Goal: Task Accomplishment & Management: Manage account settings

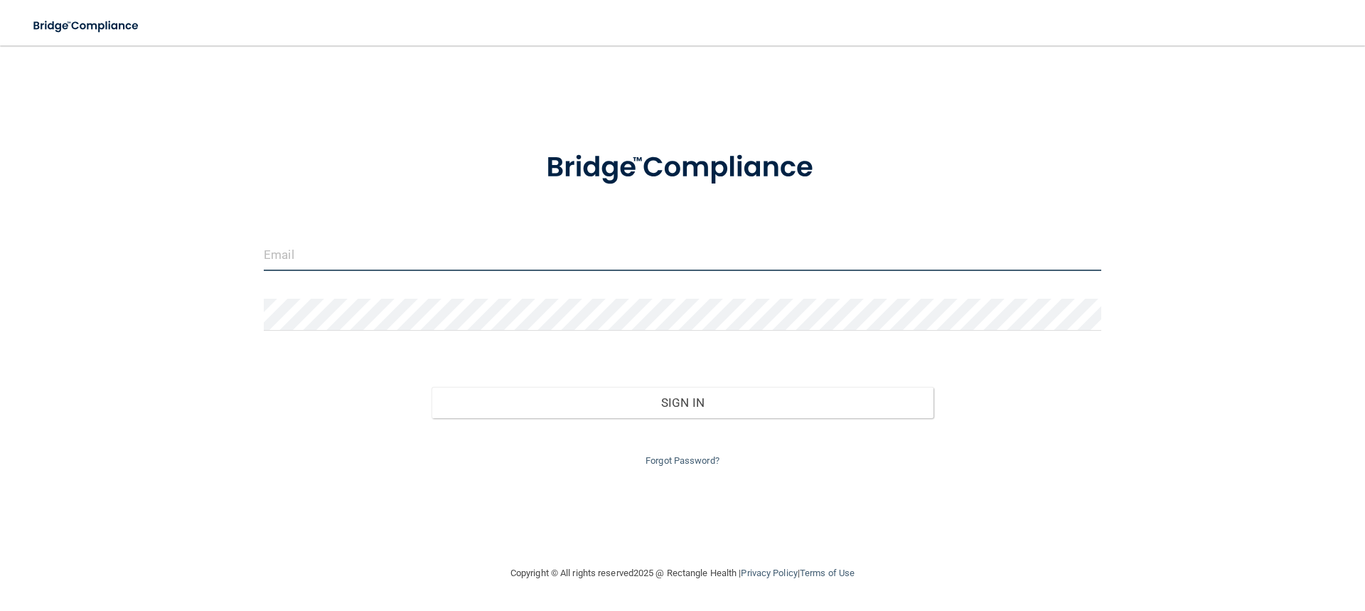
click at [299, 262] on input "email" at bounding box center [683, 255] width 838 height 32
type input "[EMAIL_ADDRESS][DOMAIN_NAME]"
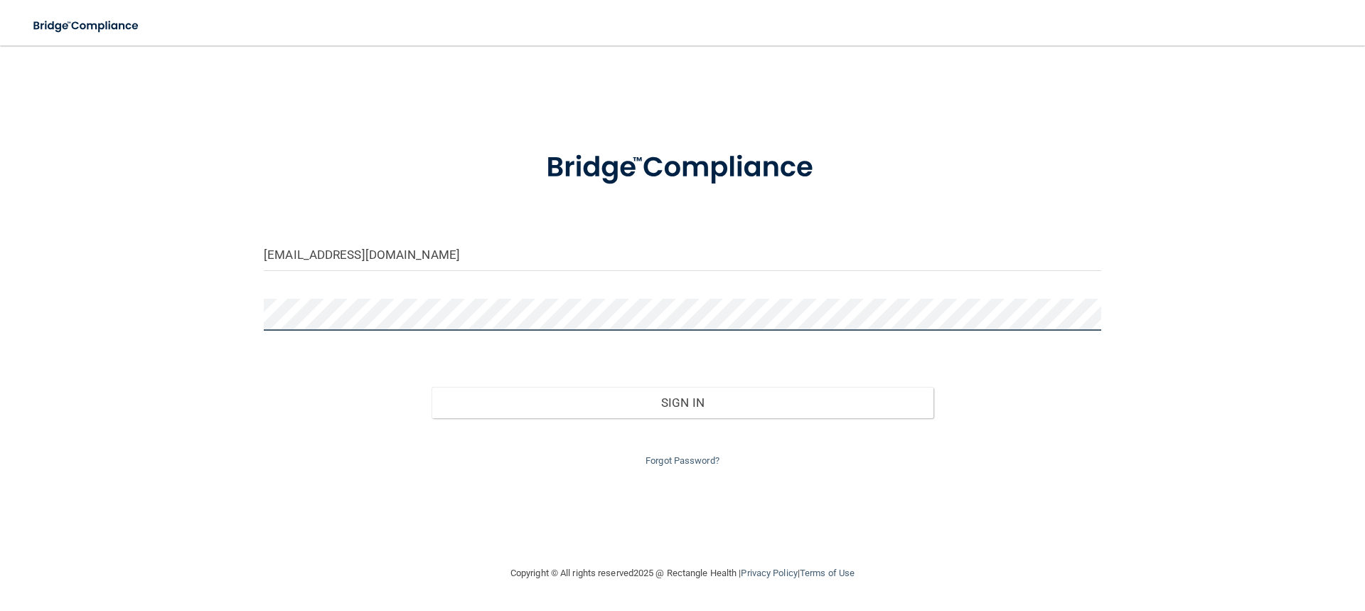
click at [432, 387] on button "Sign In" at bounding box center [683, 402] width 503 height 31
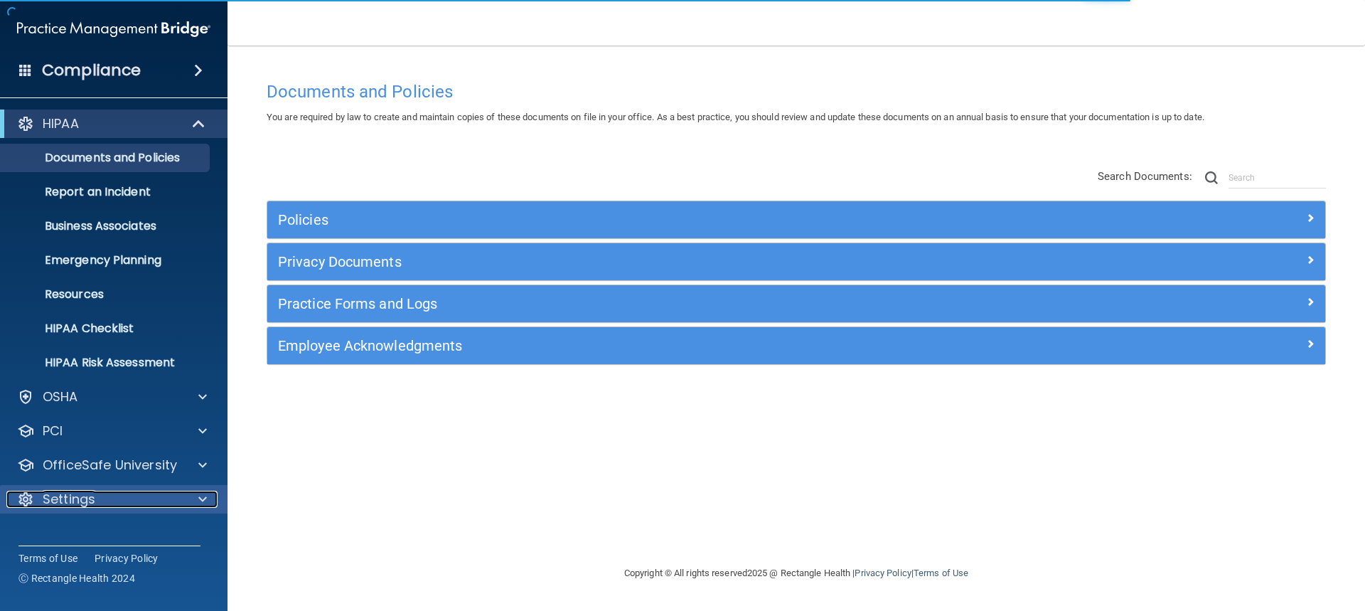
click at [194, 503] on div at bounding box center [201, 499] width 36 height 17
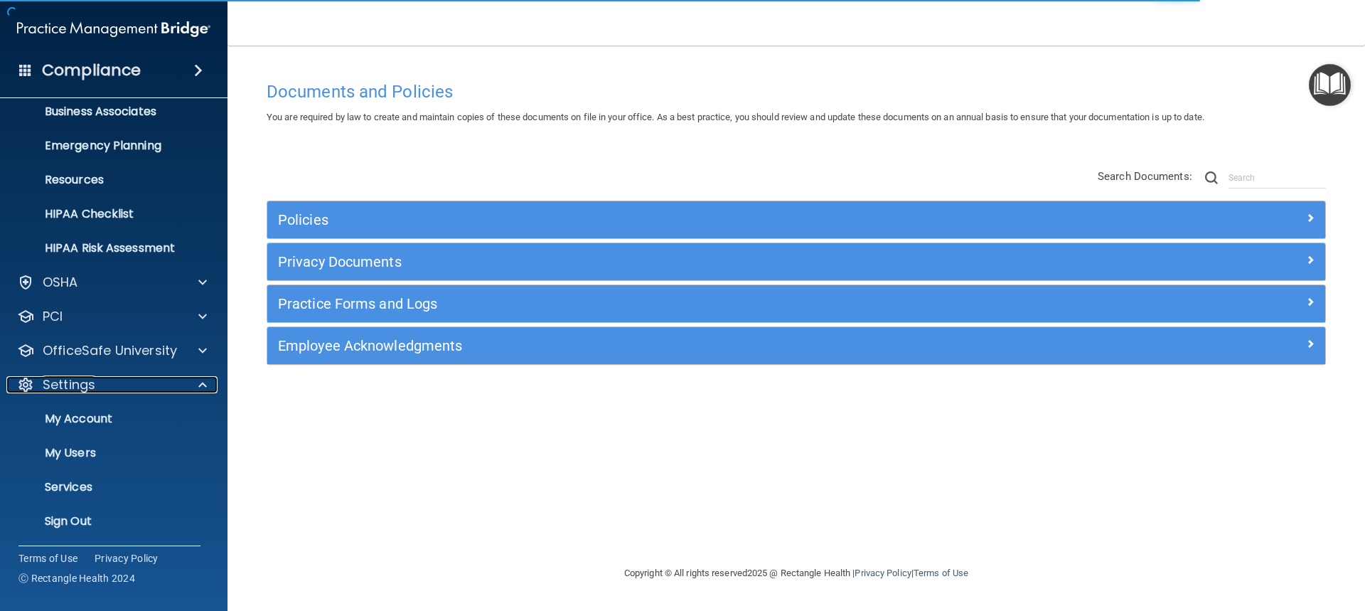
scroll to position [116, 0]
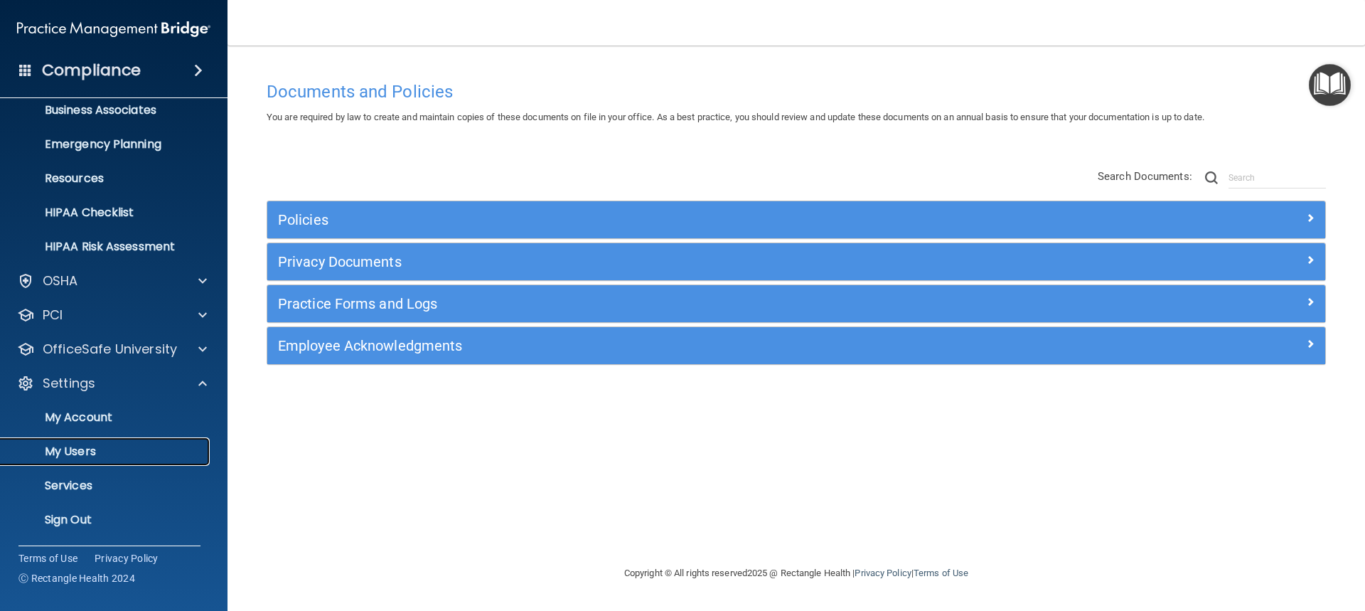
click at [87, 452] on p "My Users" at bounding box center [106, 451] width 194 height 14
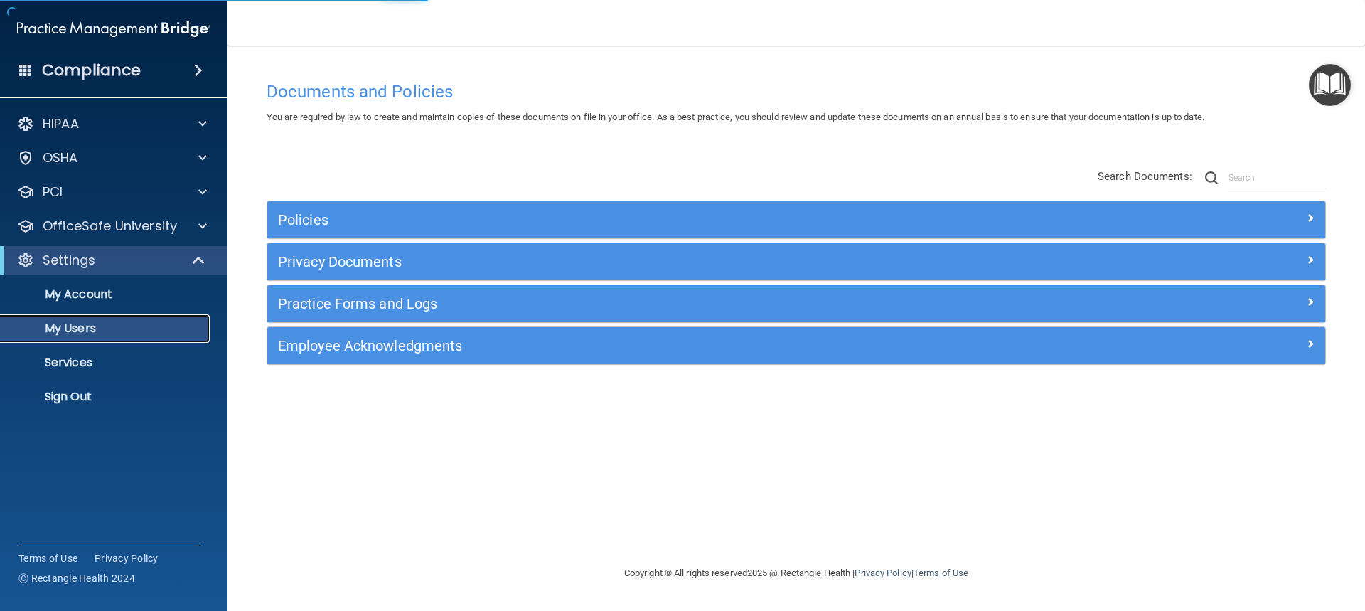
select select "20"
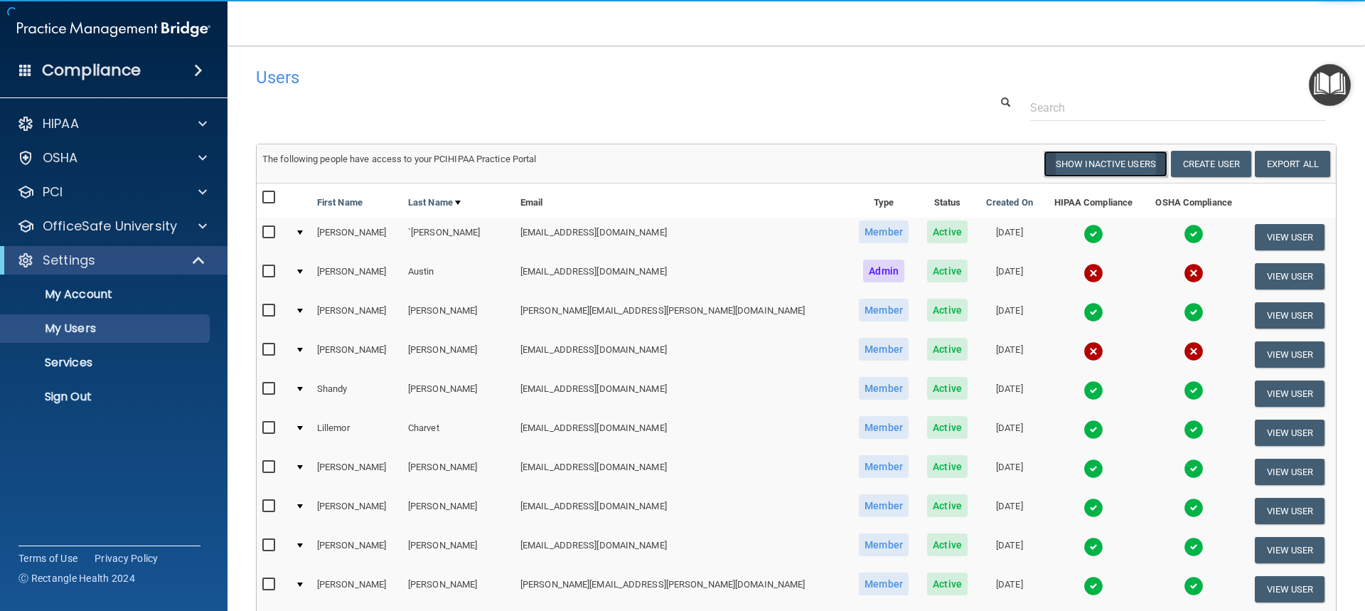
click at [1091, 167] on button "Show Inactive Users" at bounding box center [1106, 164] width 124 height 26
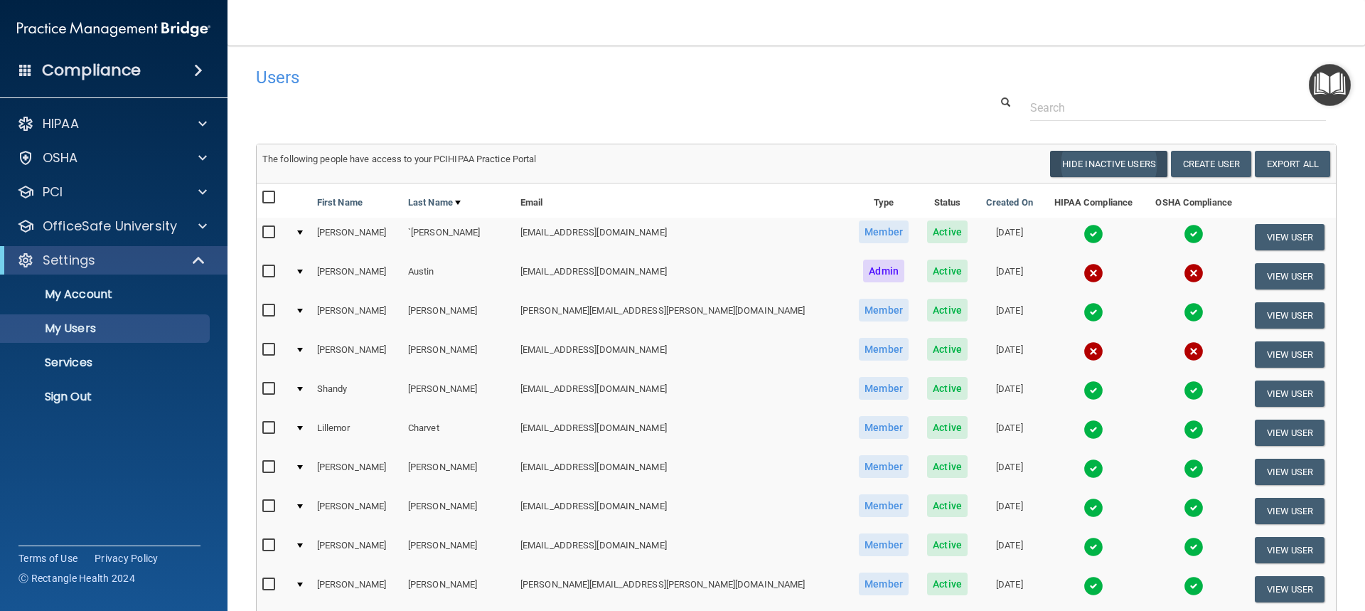
select select "20"
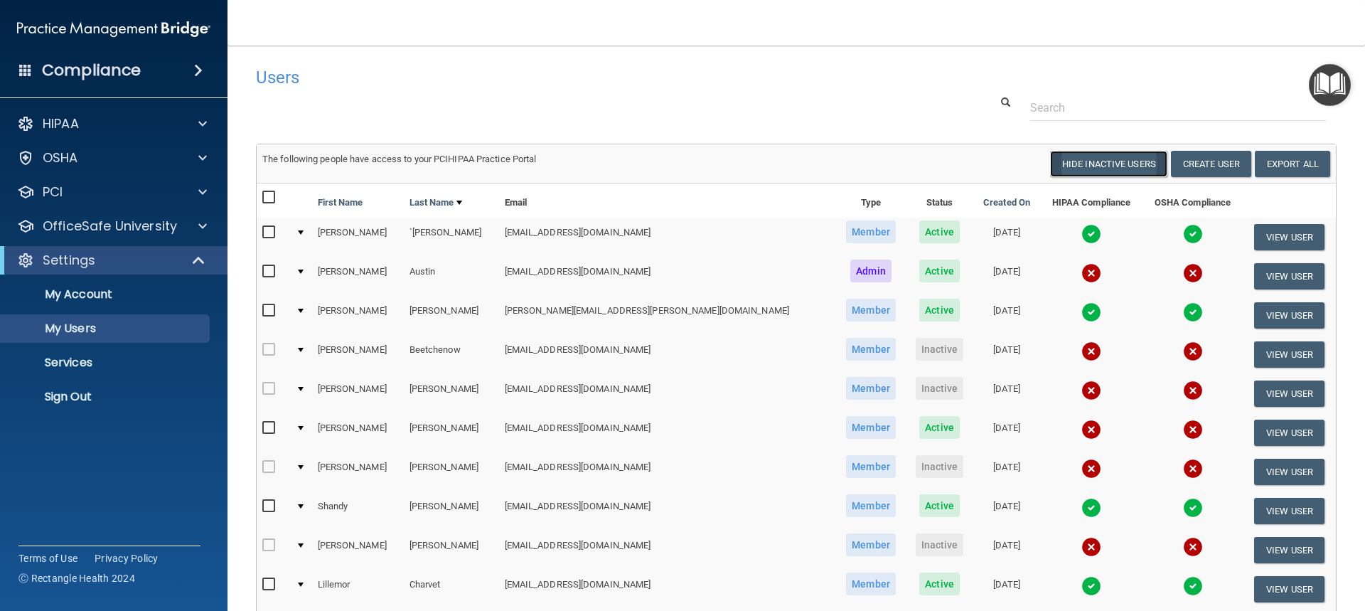
click at [1104, 159] on button "Hide Inactive Users" at bounding box center [1108, 164] width 117 height 26
select select "20"
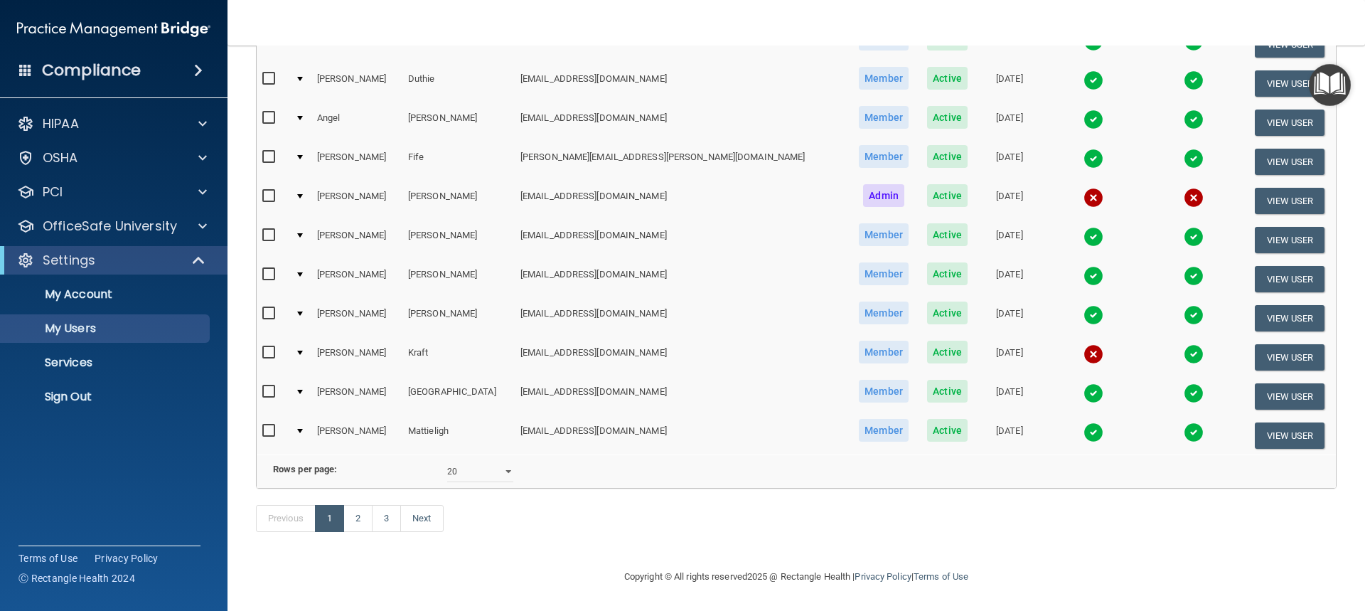
scroll to position [566, 0]
click at [362, 516] on link "2" at bounding box center [357, 518] width 29 height 27
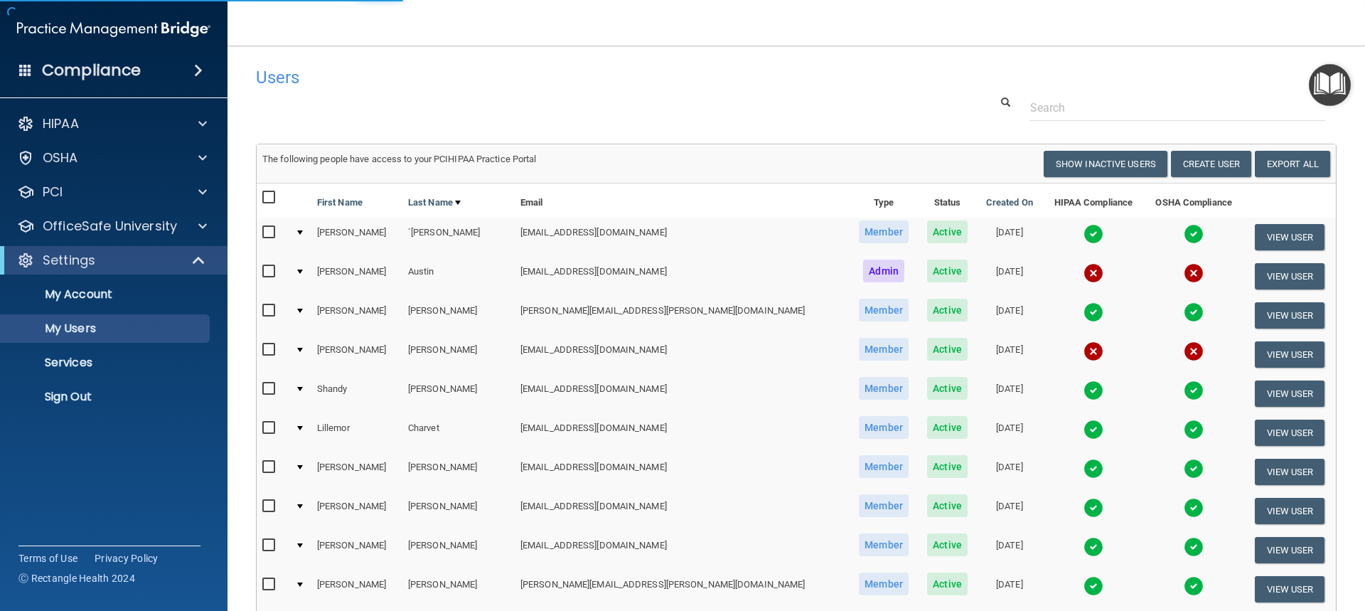
select select "20"
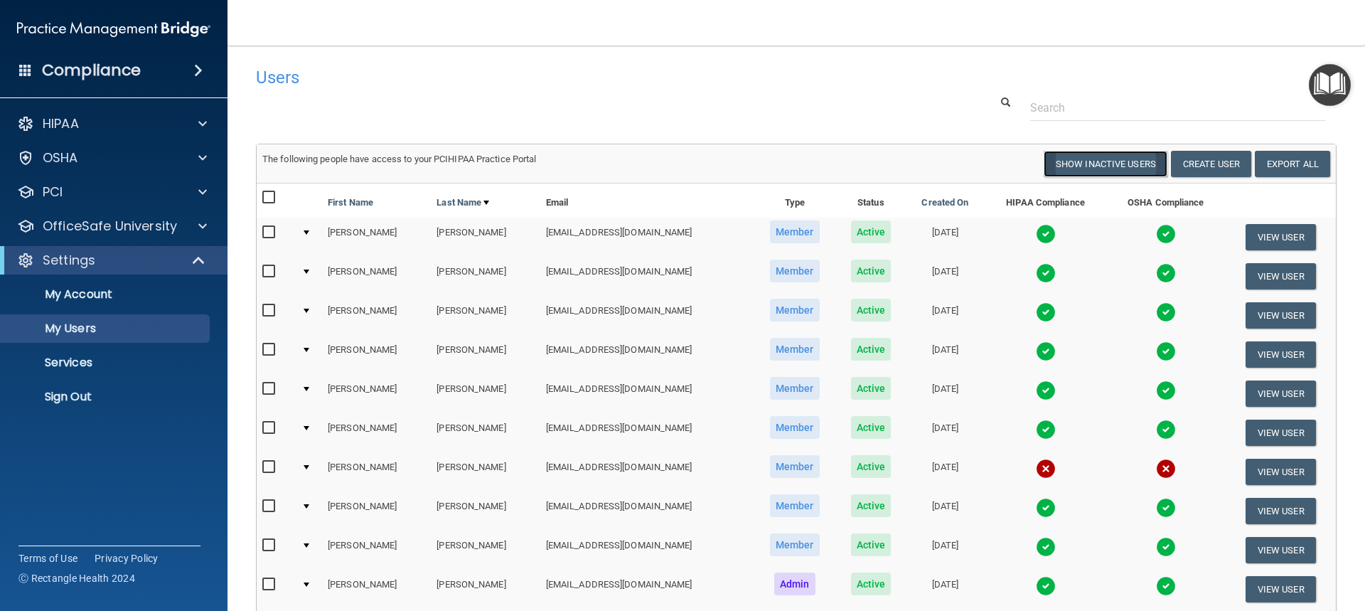
click at [1107, 165] on button "Show Inactive Users" at bounding box center [1106, 164] width 124 height 26
select select "20"
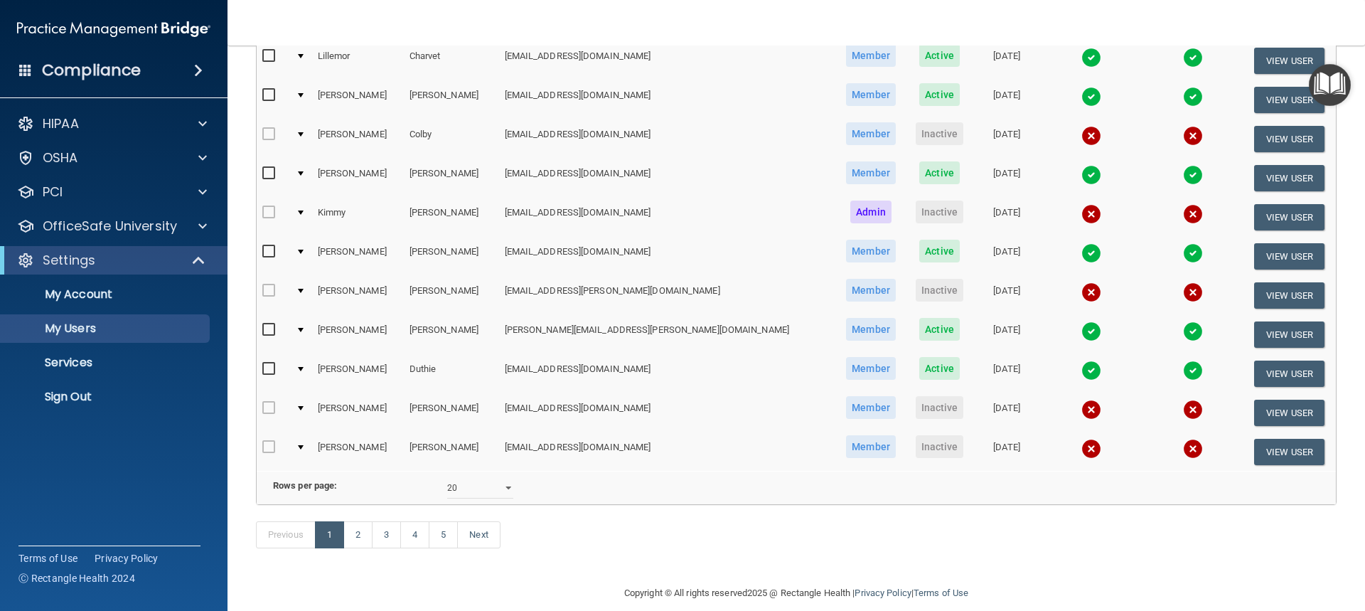
scroll to position [566, 0]
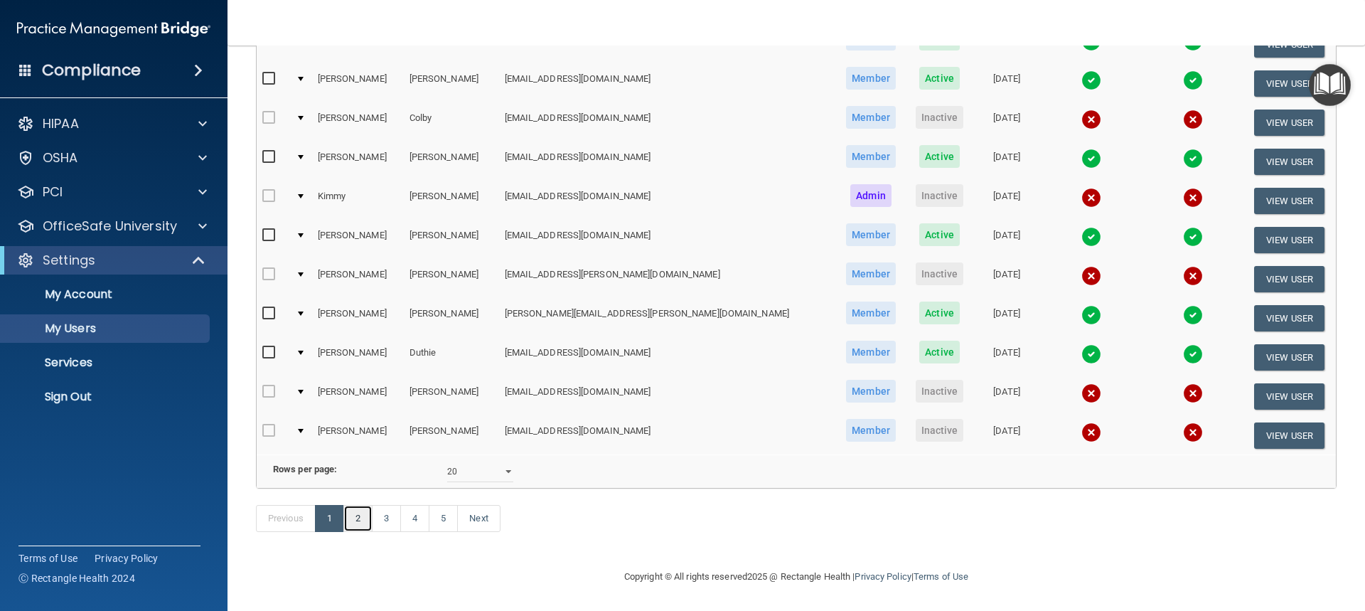
click at [358, 516] on link "2" at bounding box center [357, 518] width 29 height 27
select select "20"
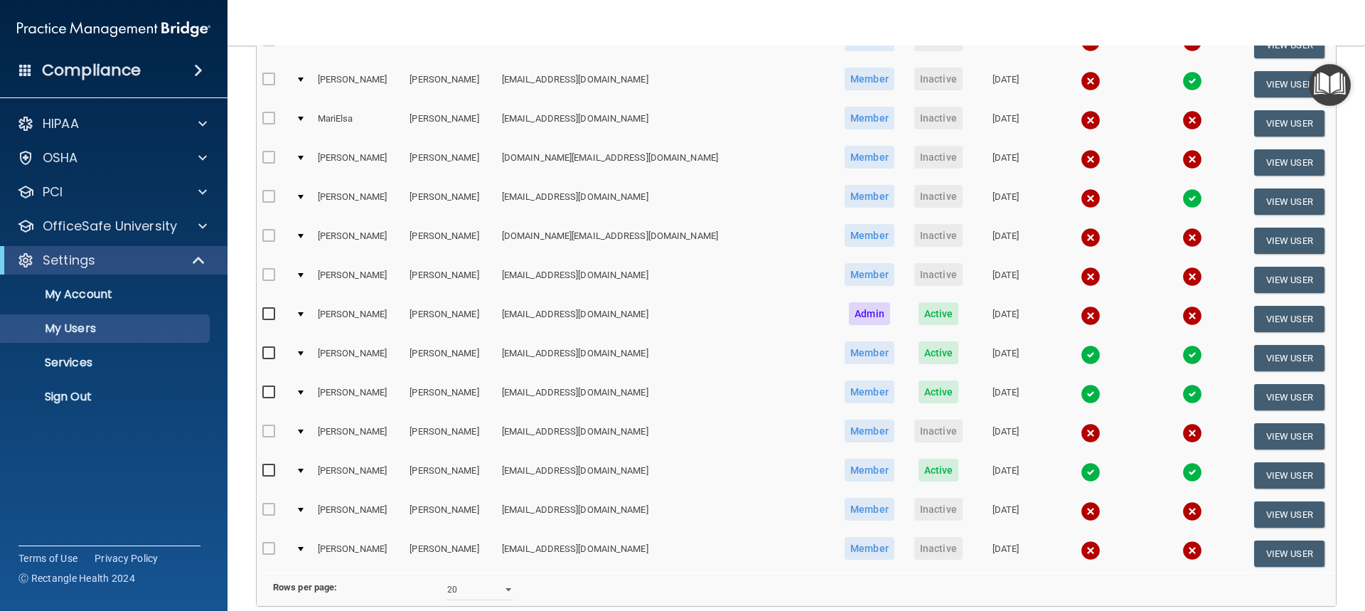
scroll to position [566, 0]
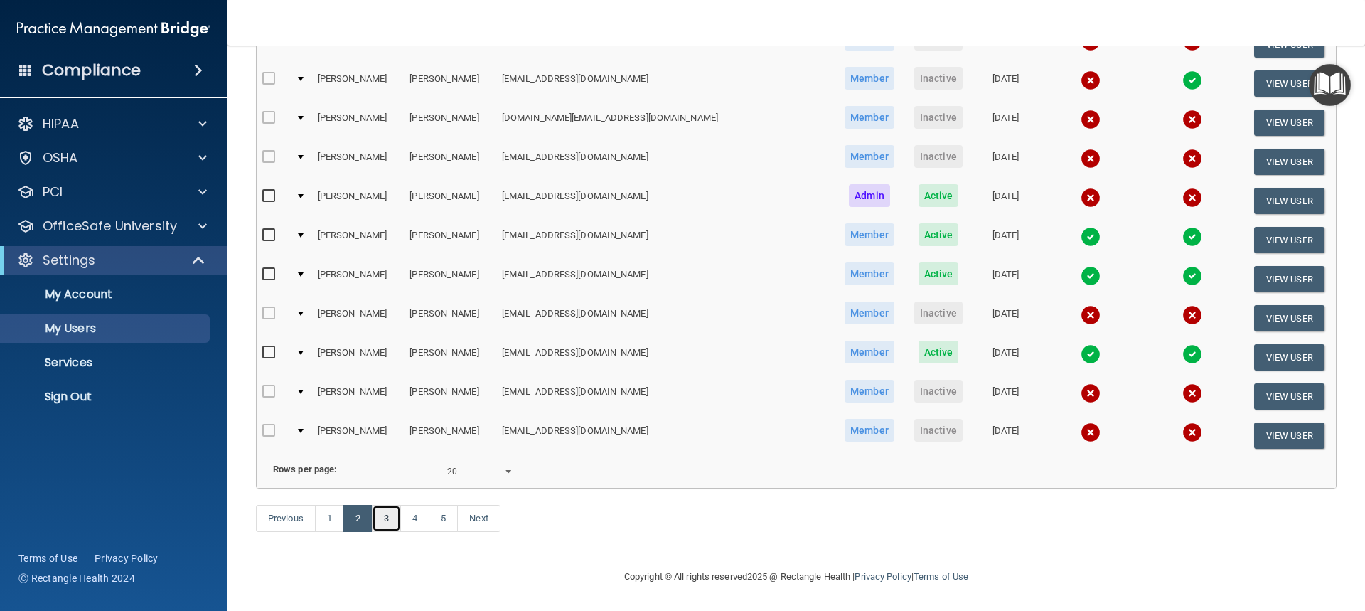
click at [390, 521] on link "3" at bounding box center [386, 518] width 29 height 27
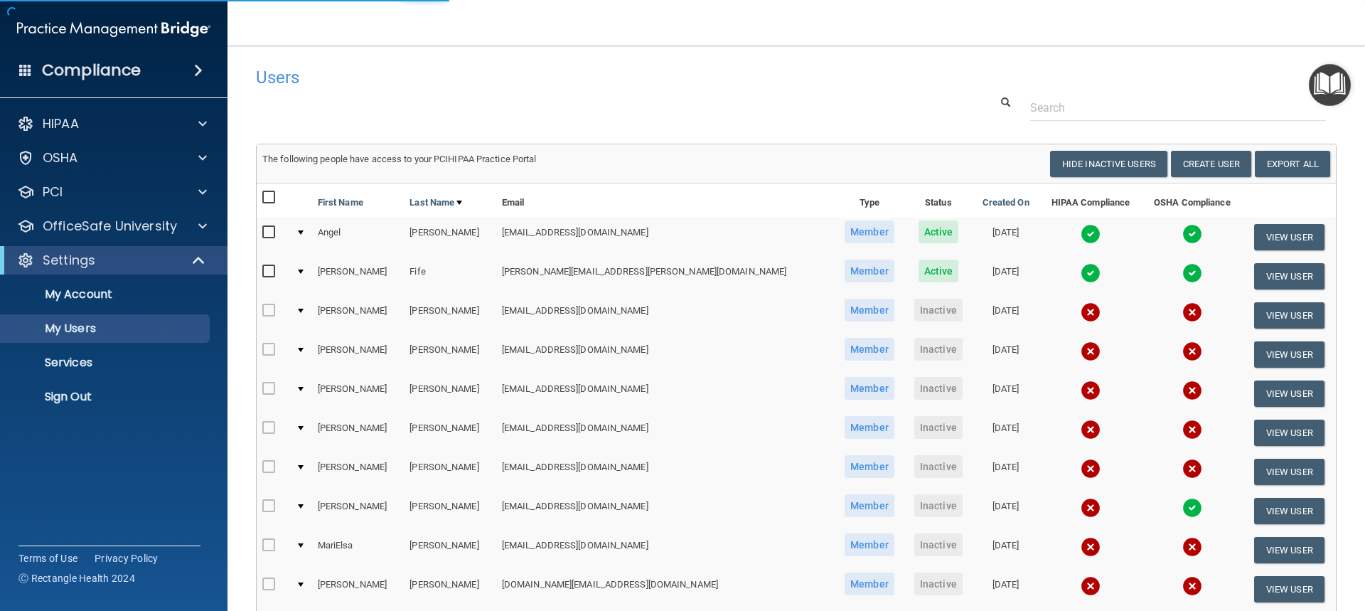
select select "20"
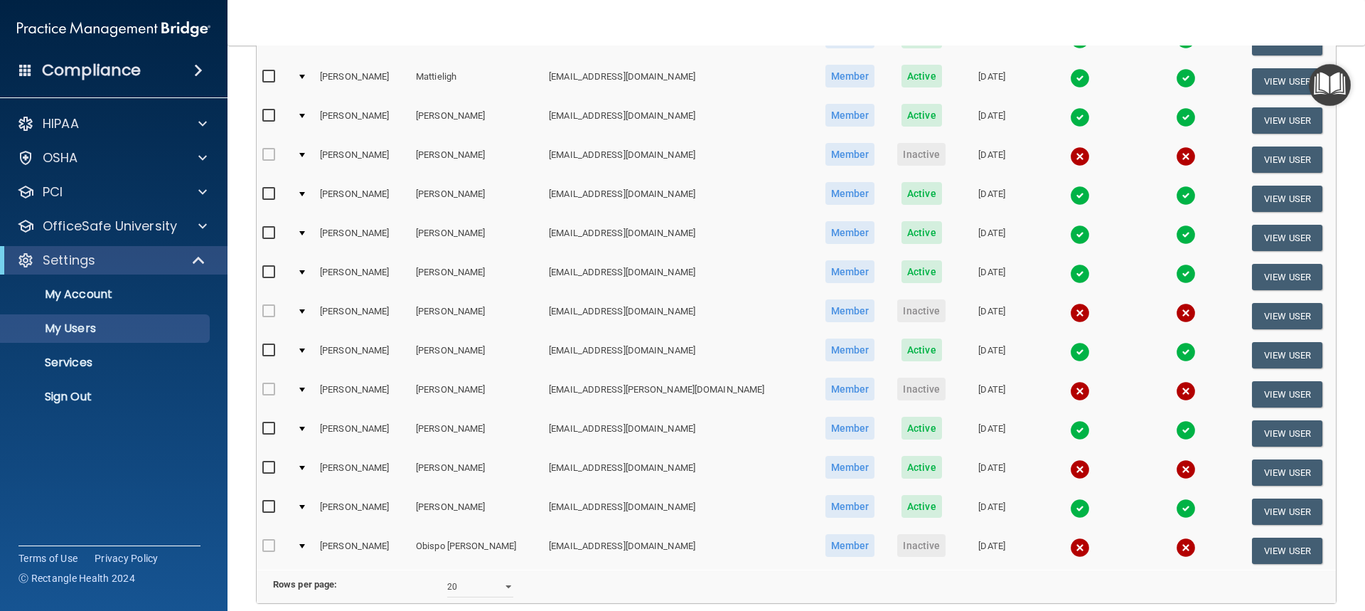
scroll to position [566, 0]
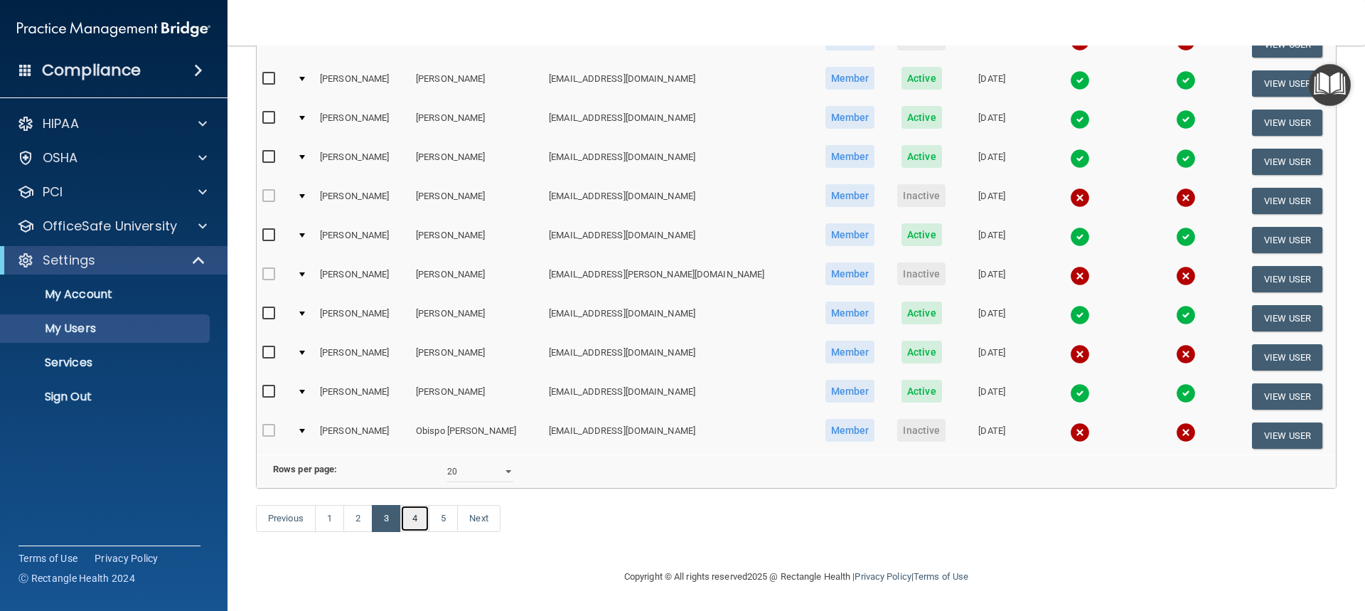
click at [418, 524] on link "4" at bounding box center [414, 518] width 29 height 27
select select "20"
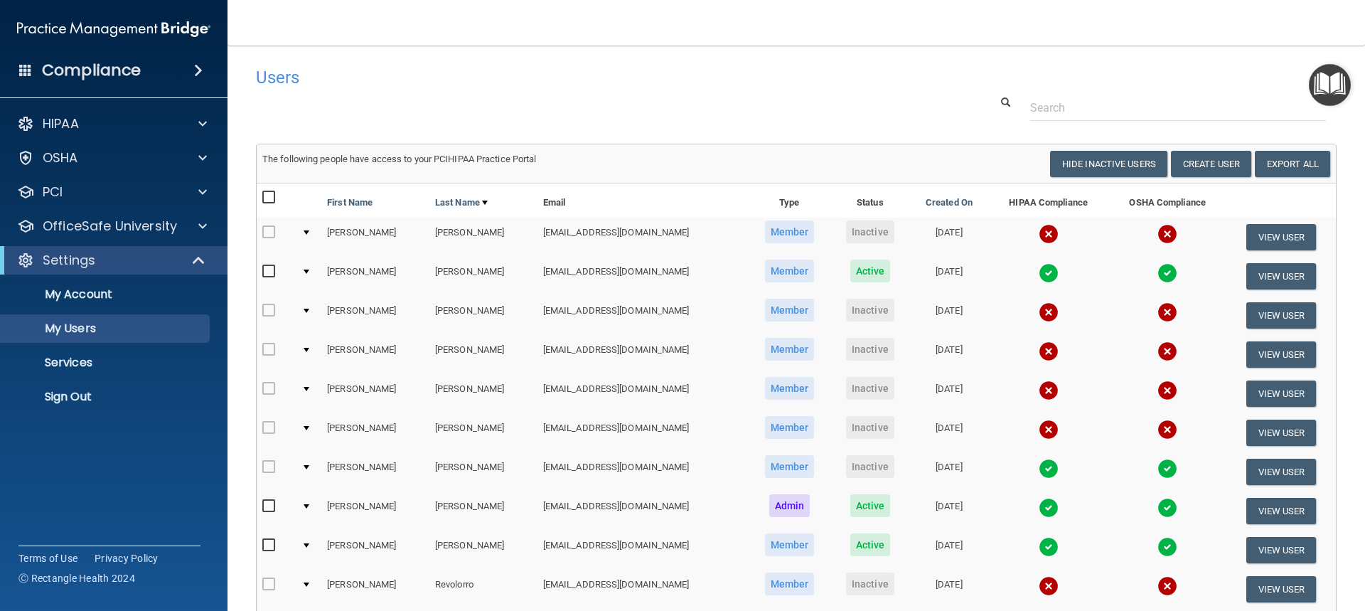
click at [306, 468] on div at bounding box center [307, 467] width 6 height 4
click at [269, 459] on label at bounding box center [271, 467] width 18 height 16
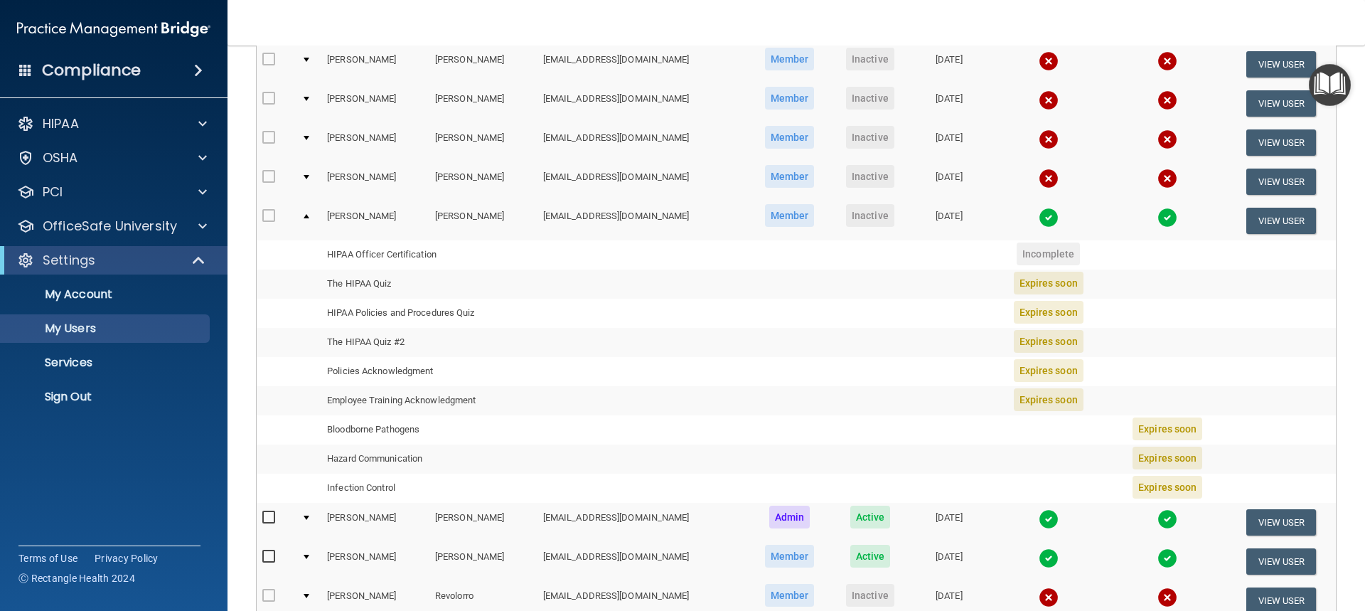
scroll to position [284, 0]
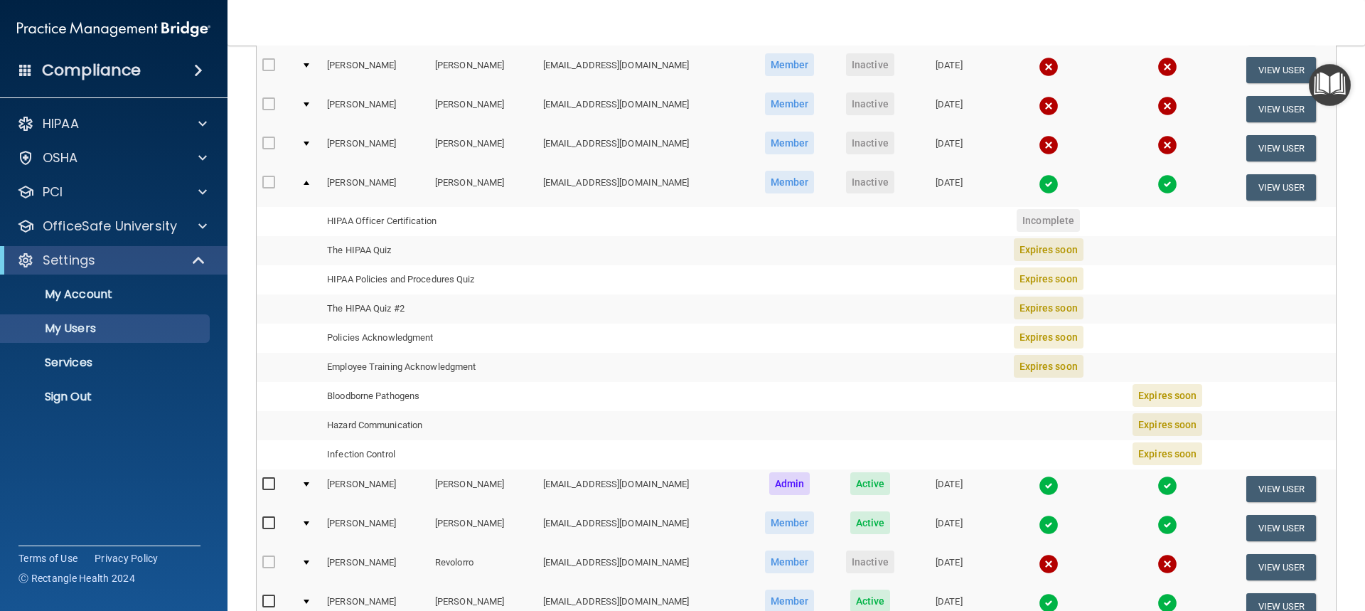
click at [1046, 186] on img at bounding box center [1049, 184] width 20 height 20
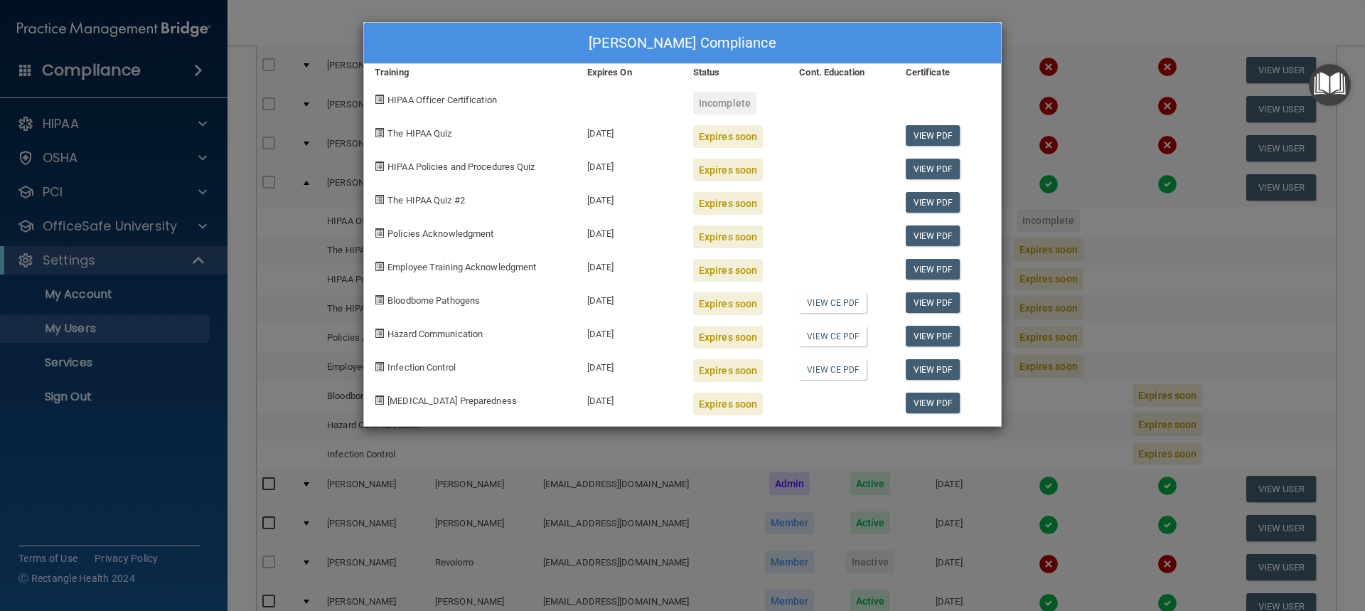
click at [1055, 23] on div "Ashley Ramirez's Compliance Training Expires On Status Cont. Education Certific…" at bounding box center [682, 305] width 1365 height 611
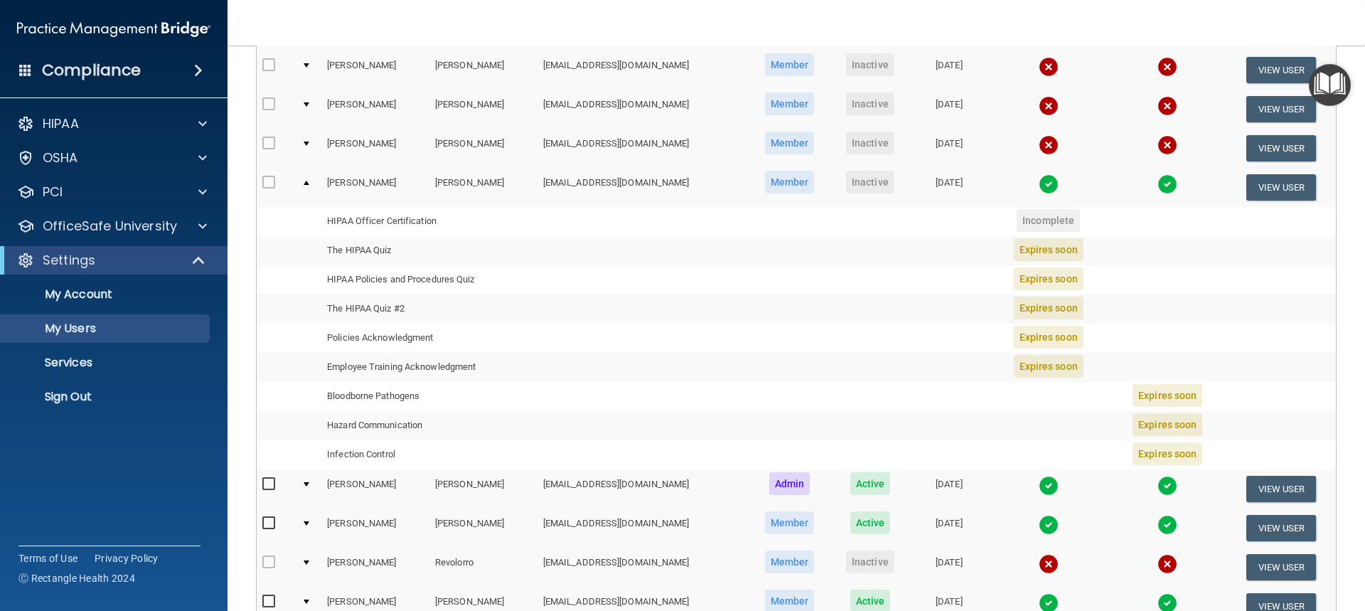
click at [869, 183] on span "Inactive" at bounding box center [870, 182] width 48 height 23
click at [875, 189] on span "Inactive" at bounding box center [870, 182] width 48 height 23
click at [301, 183] on td at bounding box center [309, 187] width 26 height 38
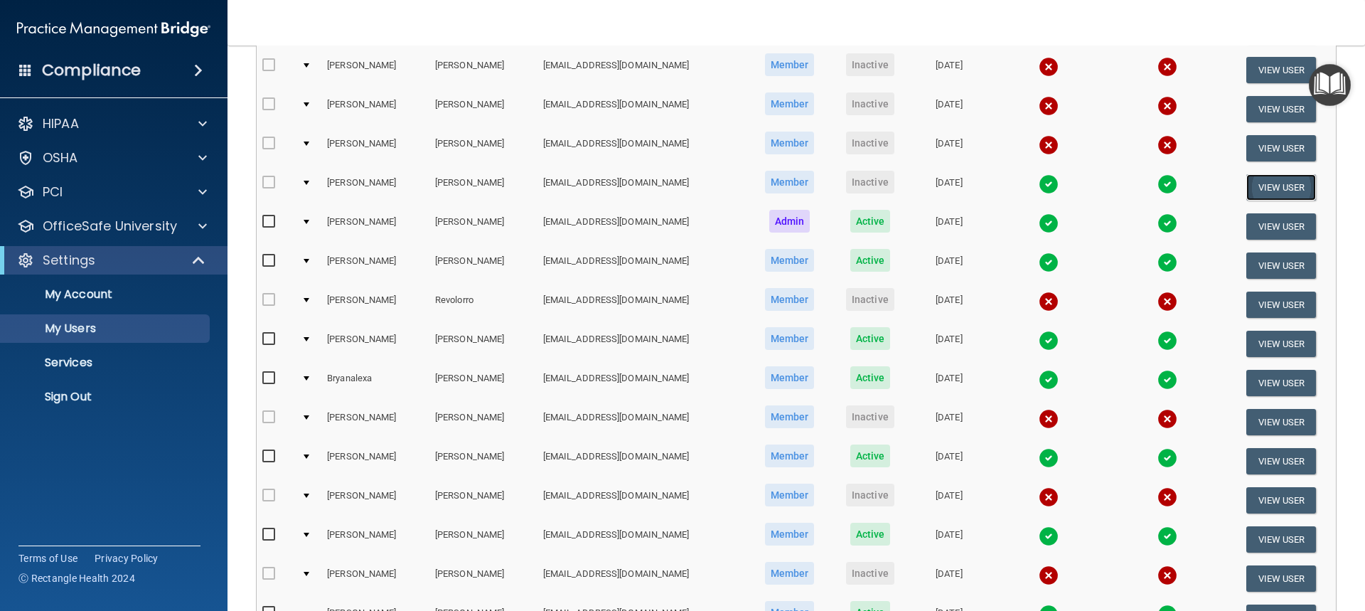
click at [1266, 188] on button "View User" at bounding box center [1281, 187] width 70 height 26
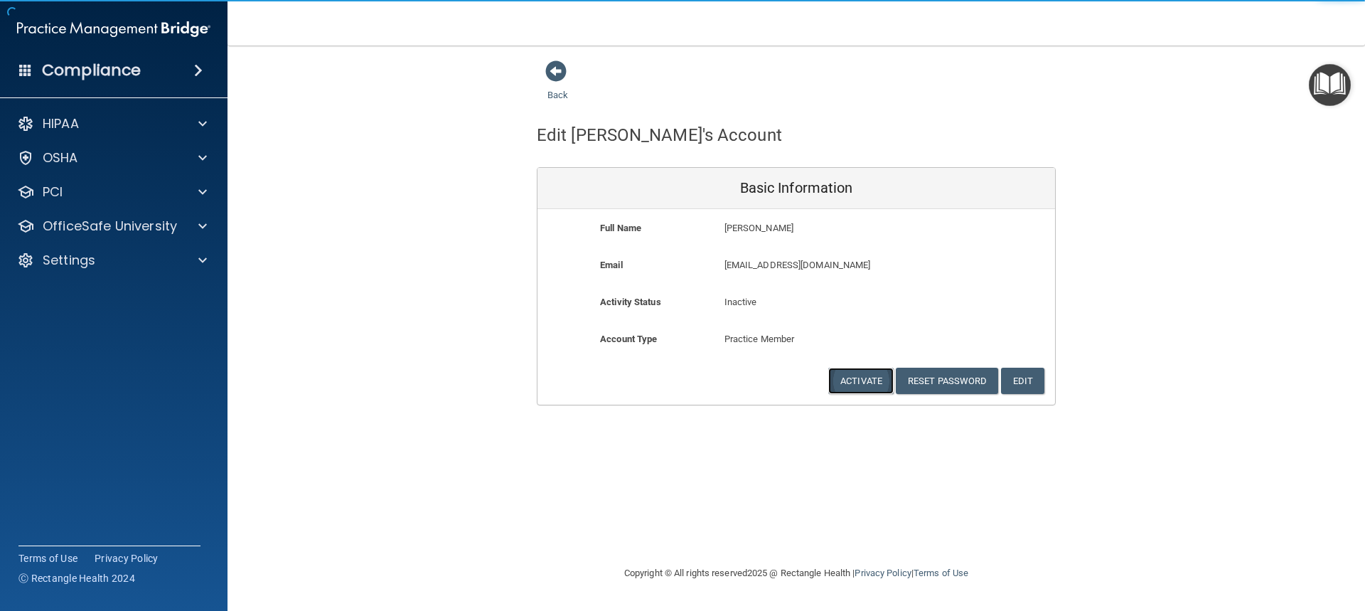
click at [860, 382] on button "Activate" at bounding box center [860, 381] width 65 height 26
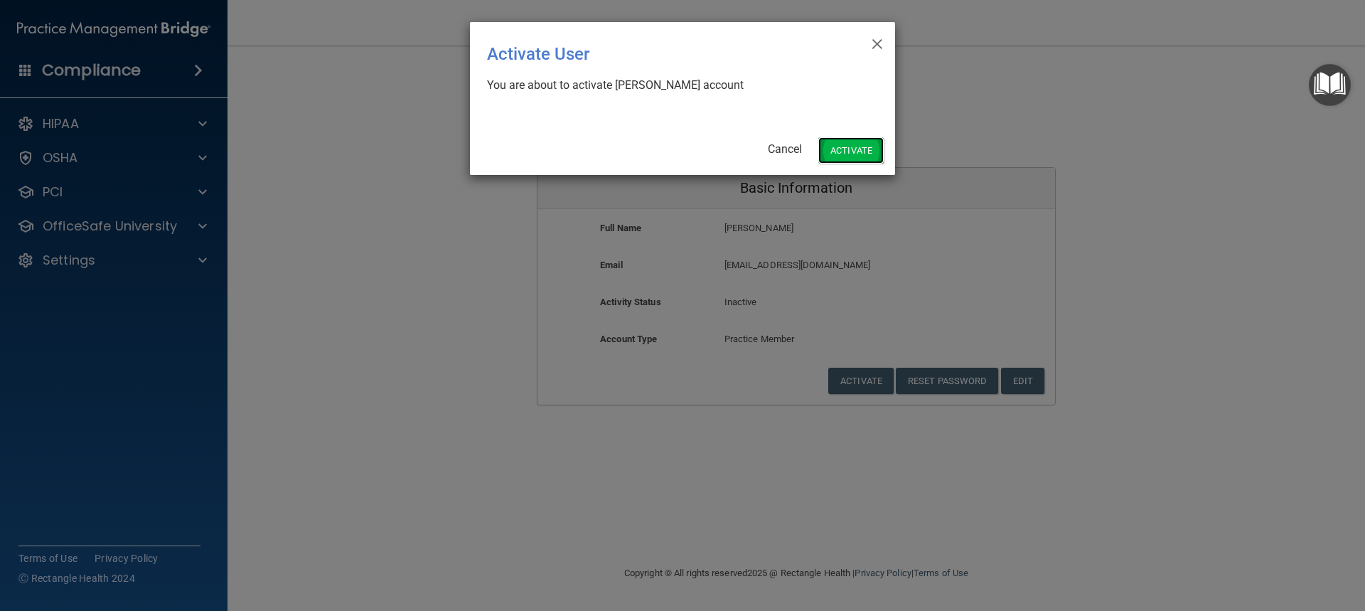
click at [843, 151] on button "Activate" at bounding box center [850, 150] width 65 height 26
